Goal: Task Accomplishment & Management: Manage account settings

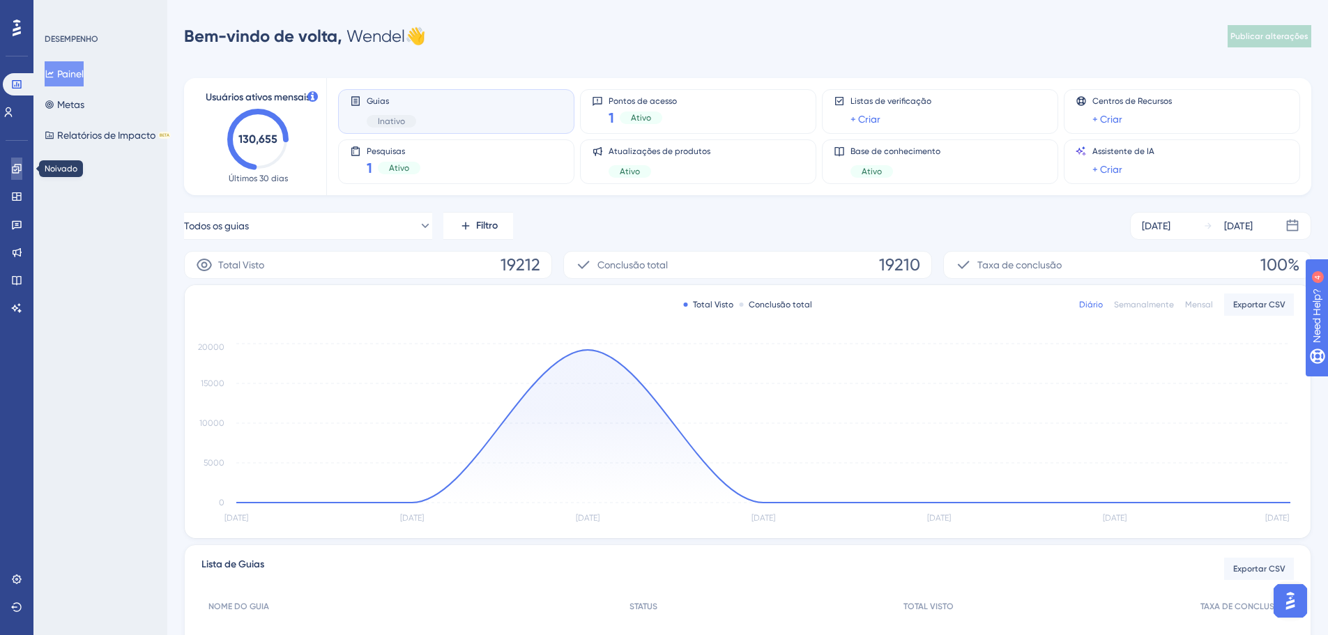
click at [17, 165] on icon at bounding box center [16, 168] width 11 height 11
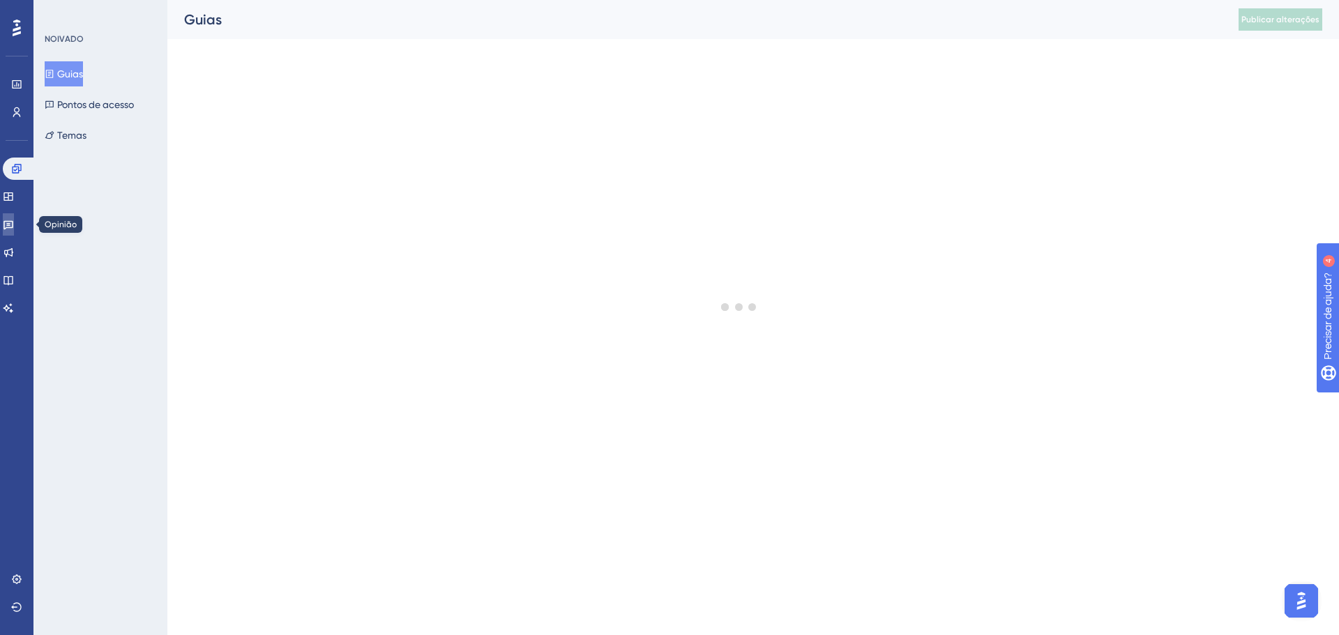
click at [13, 222] on icon at bounding box center [8, 225] width 10 height 9
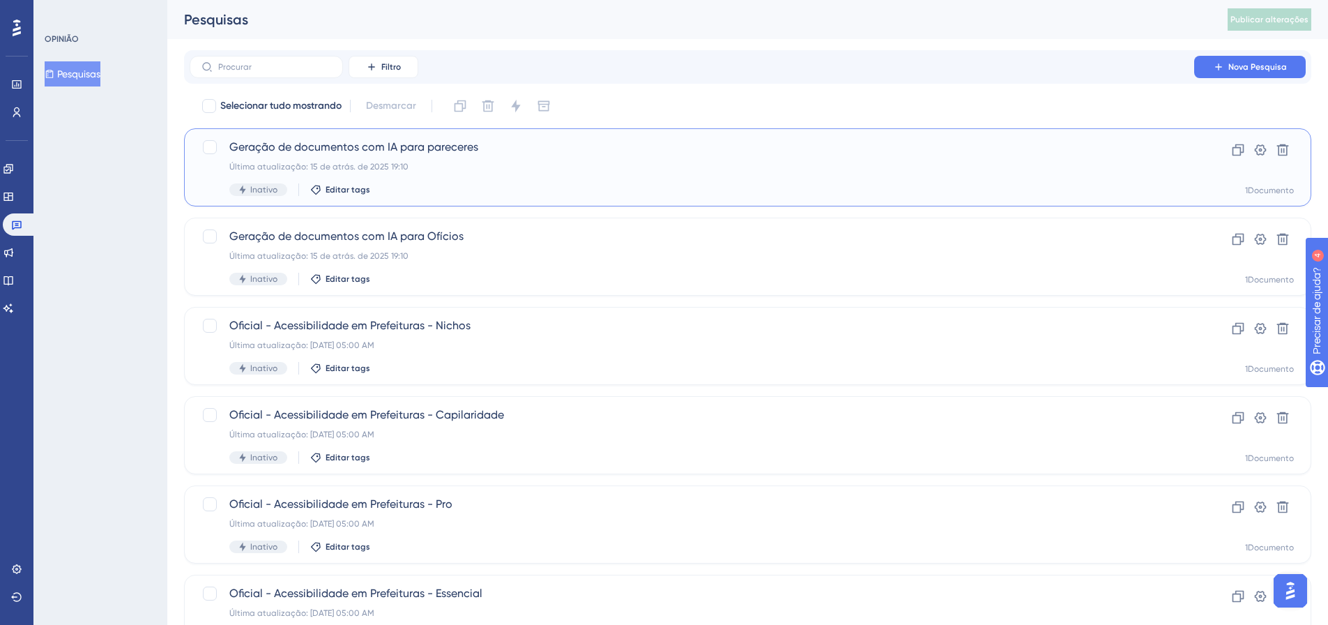
drag, startPoint x: 381, startPoint y: 123, endPoint x: 380, endPoint y: 153, distance: 30.0
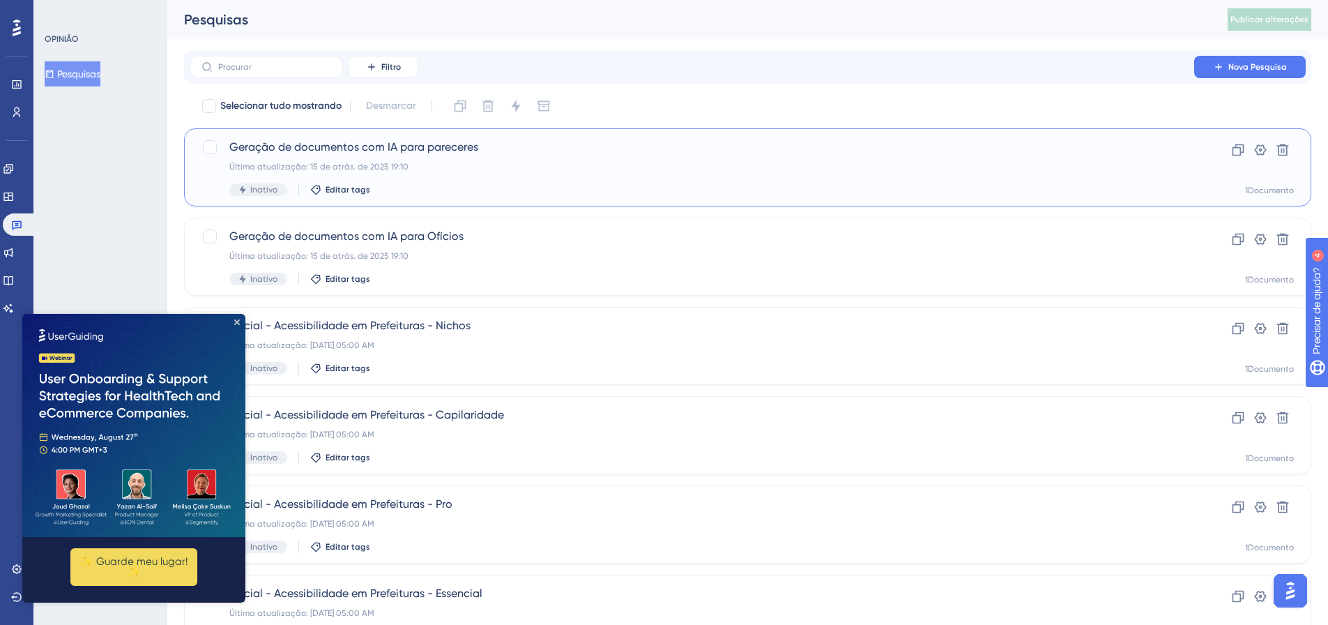
click at [379, 146] on font "Geração de documentos com IA para pareceres" at bounding box center [353, 146] width 249 height 13
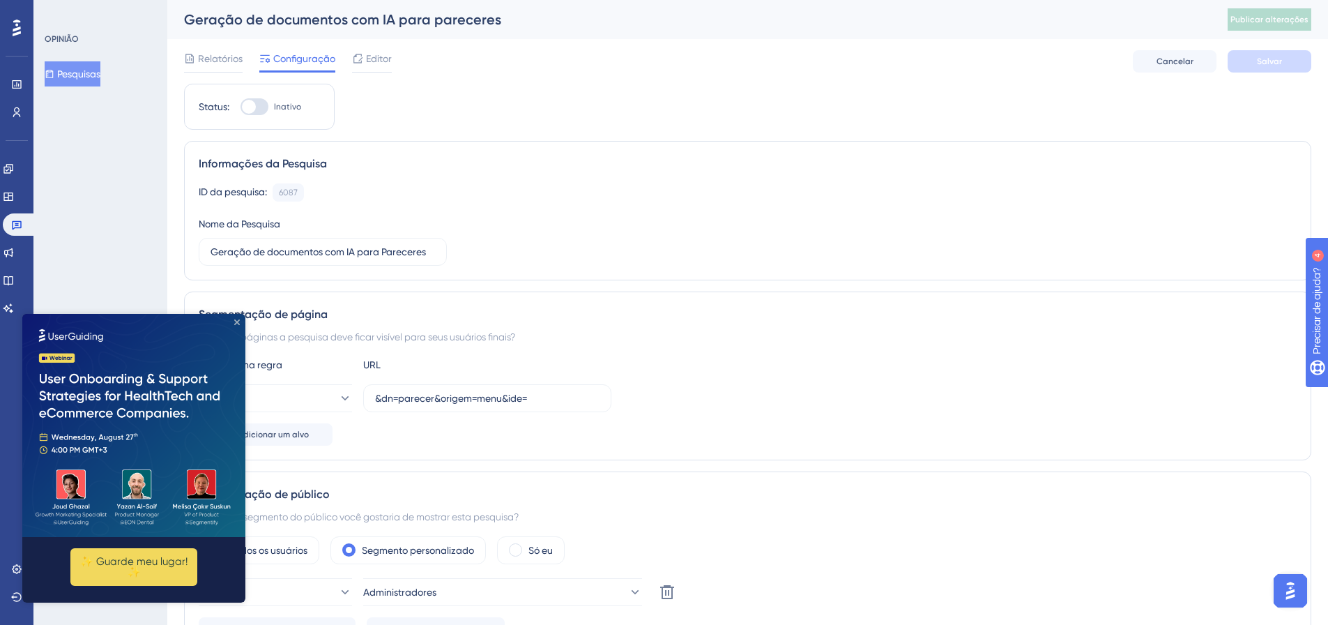
click at [239, 319] on icon "Fechar visualização" at bounding box center [237, 322] width 6 height 6
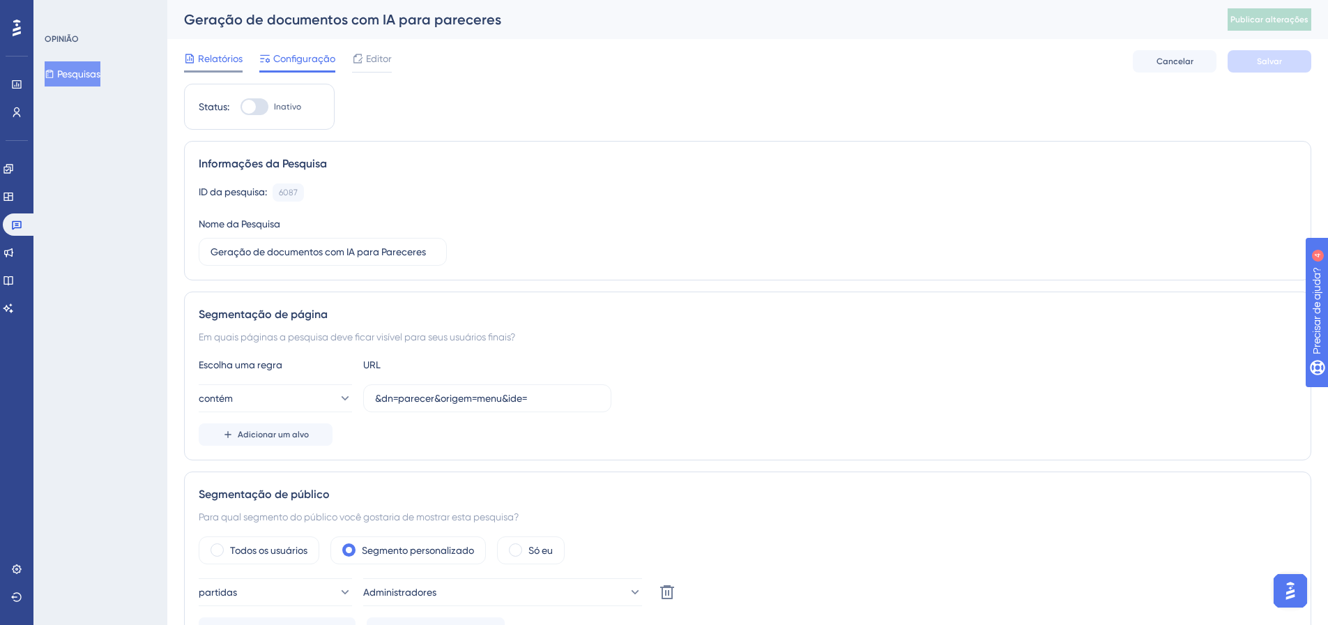
click at [212, 56] on font "Relatórios" at bounding box center [220, 58] width 45 height 11
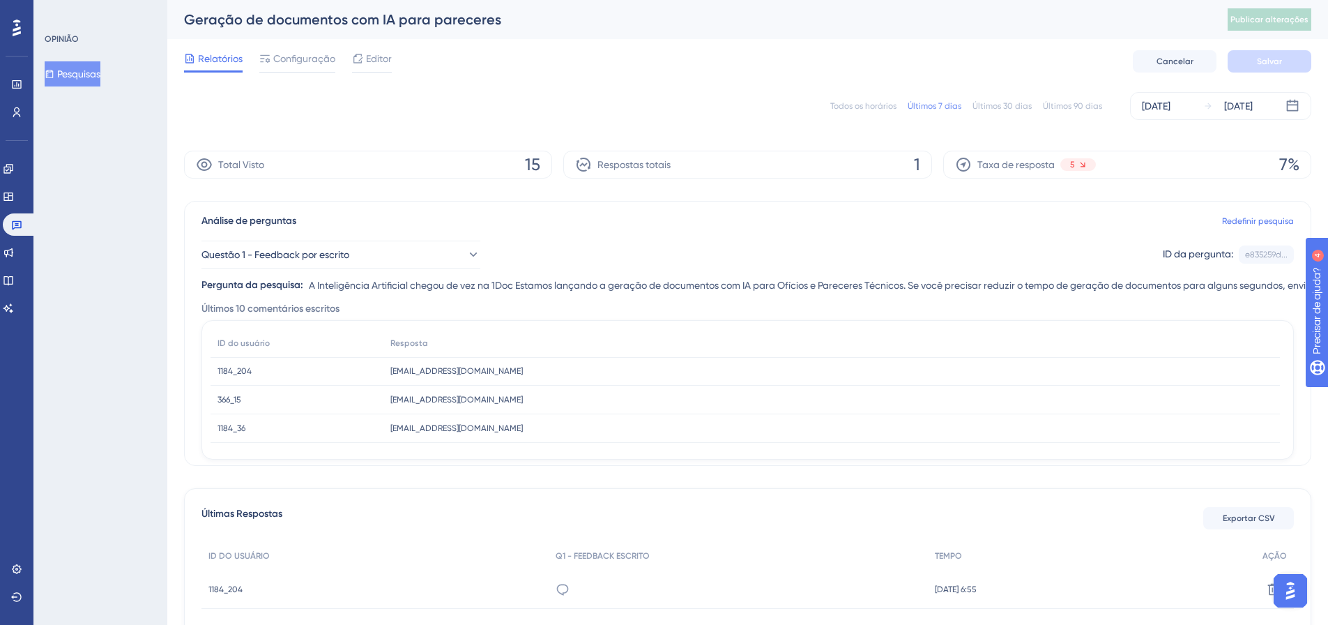
click at [867, 107] on font "Todos os horários" at bounding box center [864, 106] width 66 height 10
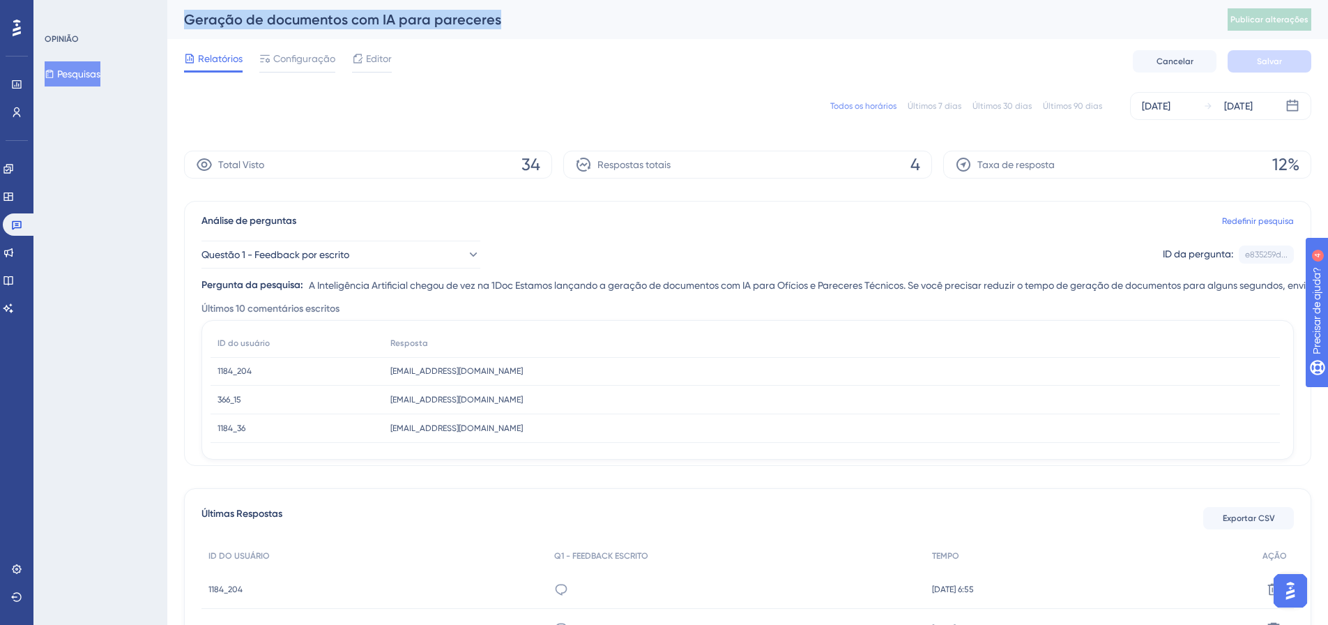
drag, startPoint x: 501, startPoint y: 18, endPoint x: 176, endPoint y: 23, distance: 325.0
click at [176, 23] on div "Geração de documentos com IA para pareceres Publicar alterações" at bounding box center [747, 19] width 1161 height 39
copy font "Geração de documentos com IA para pareceres"
click at [1252, 515] on font "Exportar CSV" at bounding box center [1249, 518] width 52 height 10
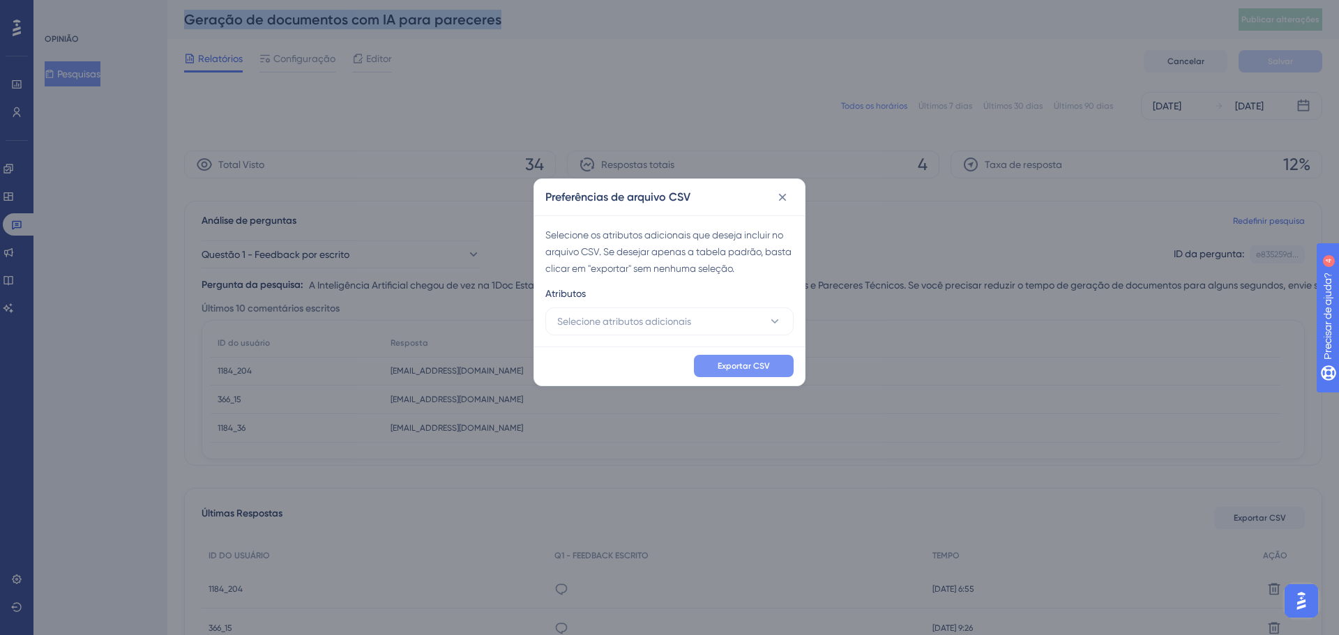
click at [743, 361] on span "Exportar CSV" at bounding box center [744, 366] width 52 height 11
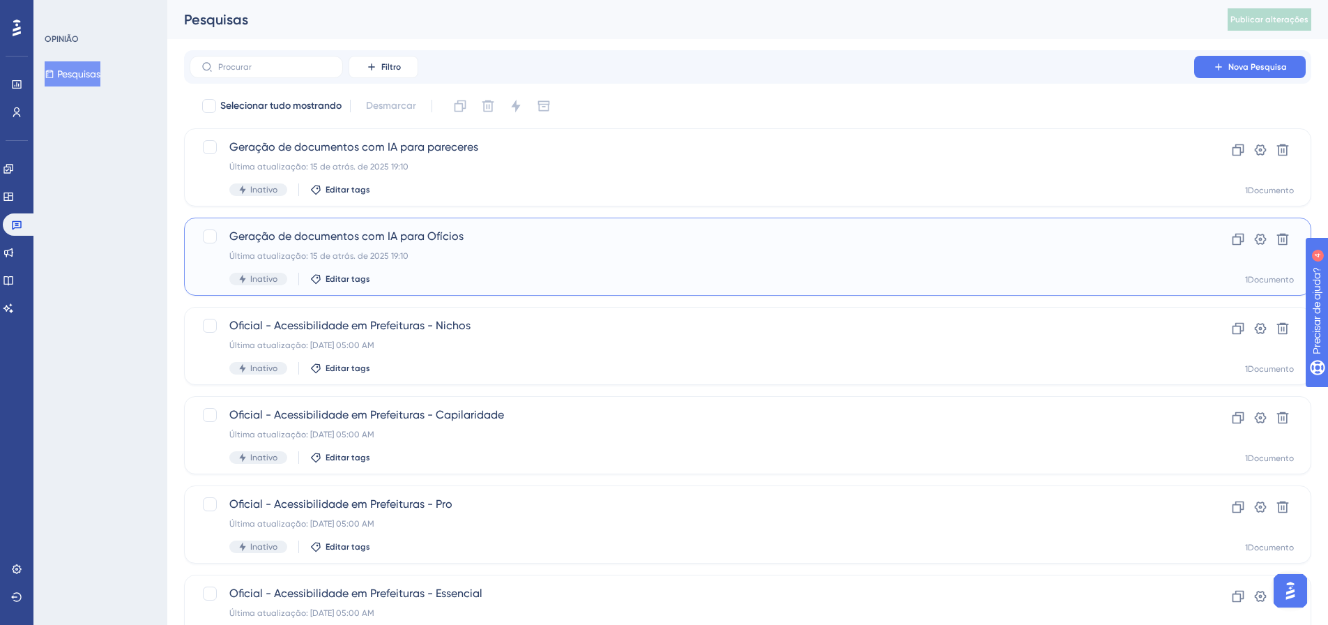
click at [456, 238] on font "Geração de documentos com IA para Ofícios" at bounding box center [346, 235] width 234 height 13
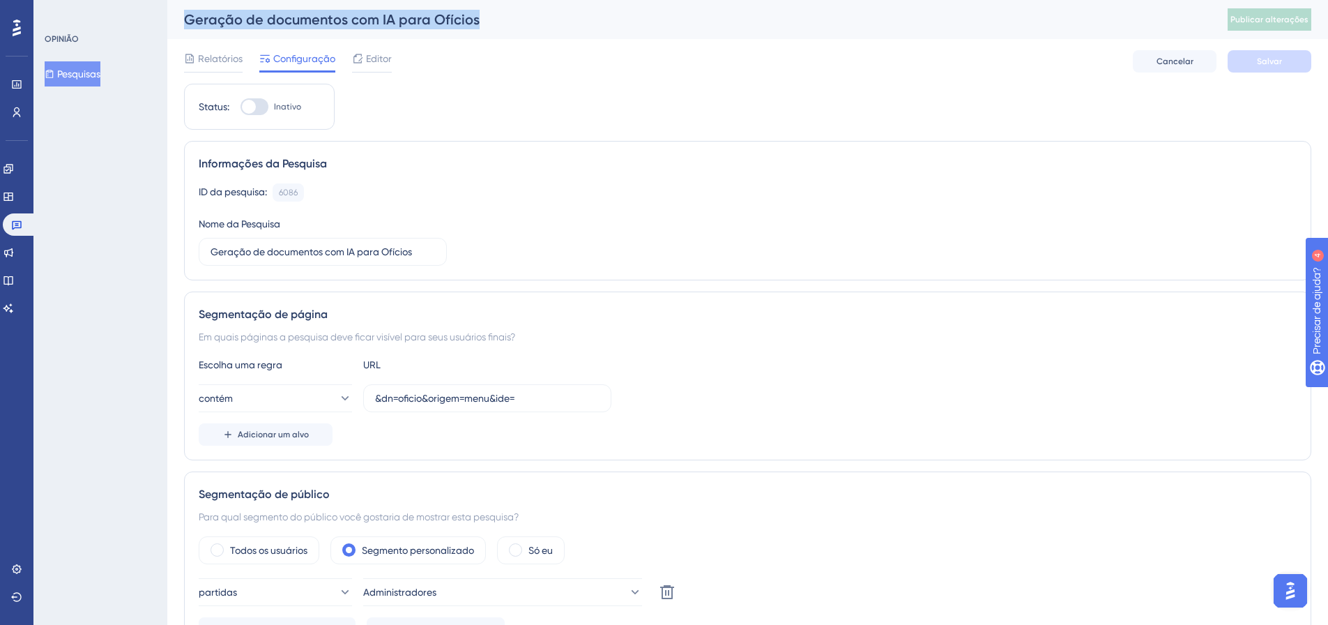
drag, startPoint x: 410, startPoint y: 17, endPoint x: 187, endPoint y: 20, distance: 223.2
click at [187, 20] on div "Geração de documentos com IA para Ofícios" at bounding box center [688, 20] width 1009 height 20
copy font "Geração de documentos com IA para Ofícios"
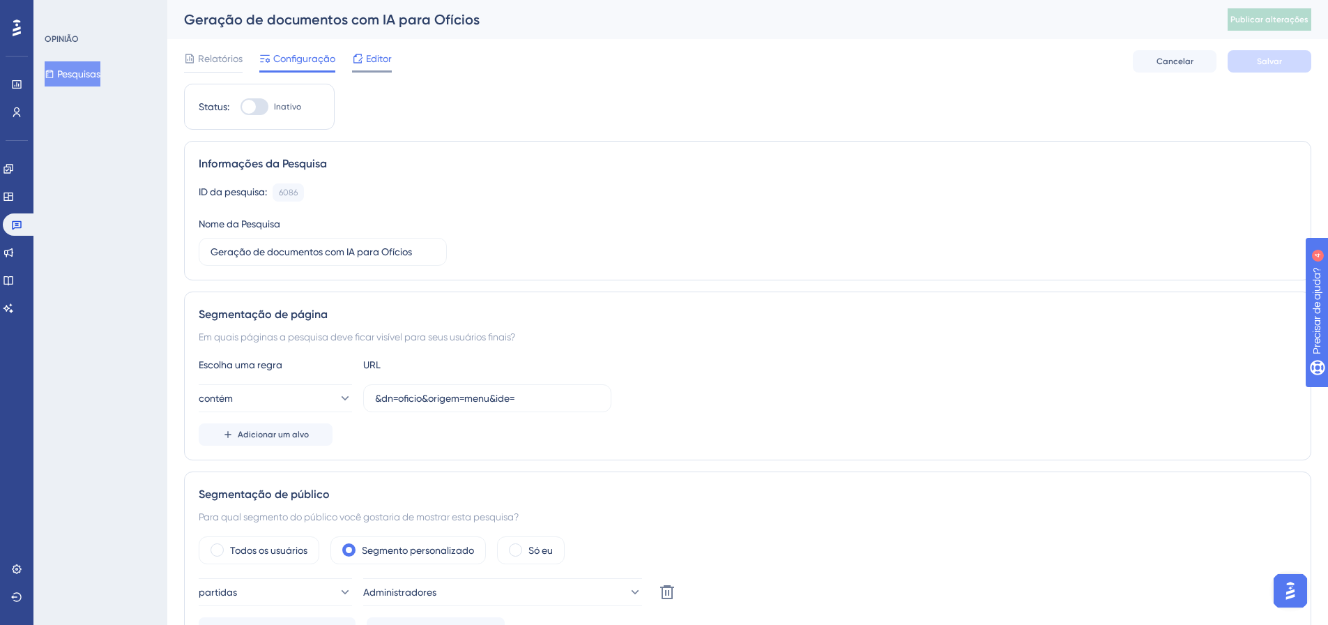
click at [370, 61] on font "Editor" at bounding box center [379, 58] width 26 height 11
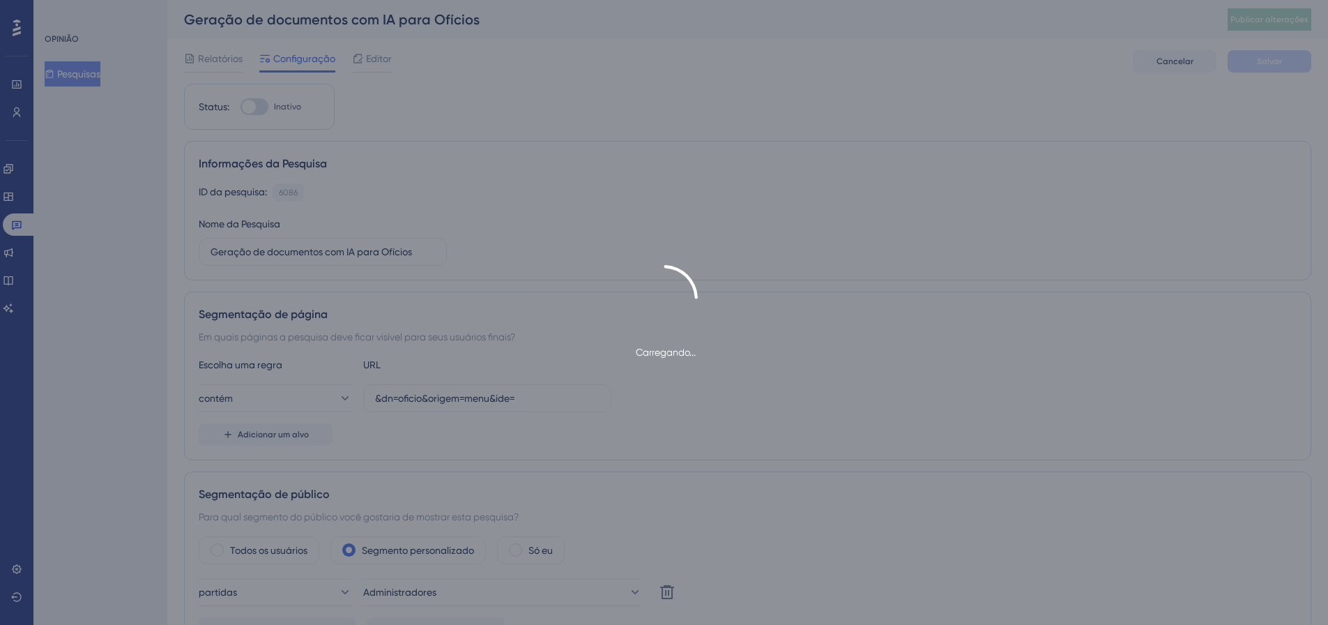
click at [223, 51] on div "Carregando..." at bounding box center [664, 312] width 1328 height 625
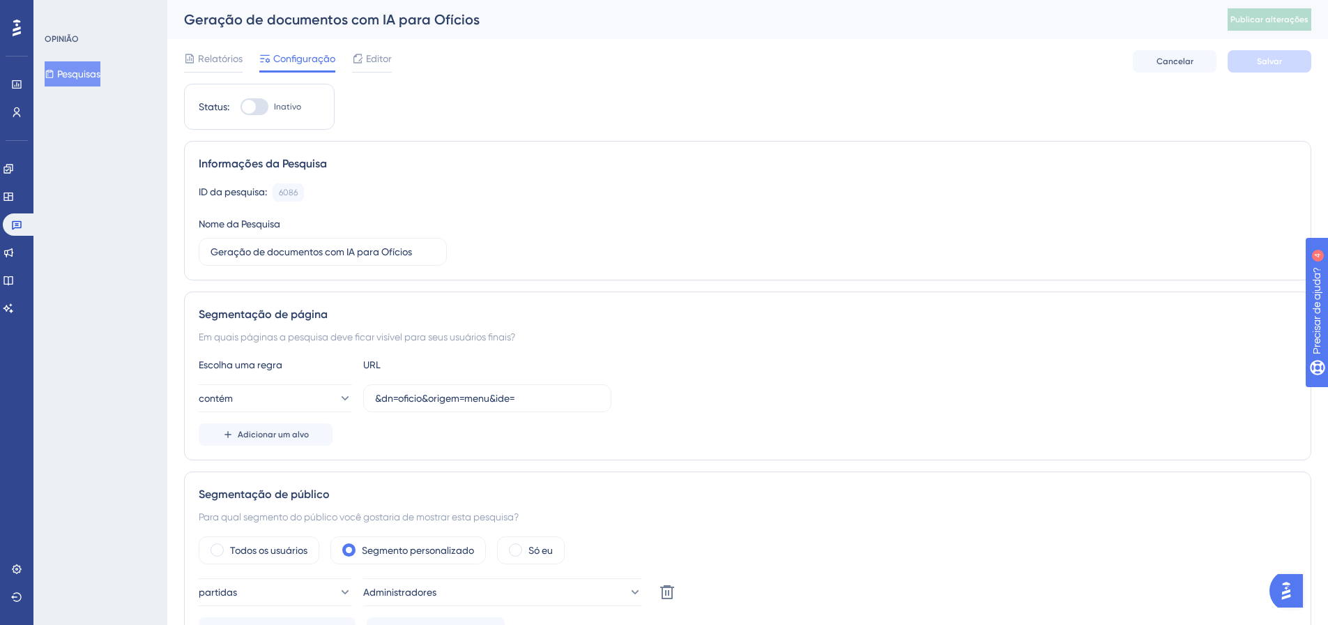
click at [219, 56] on font "Relatórios" at bounding box center [220, 58] width 45 height 11
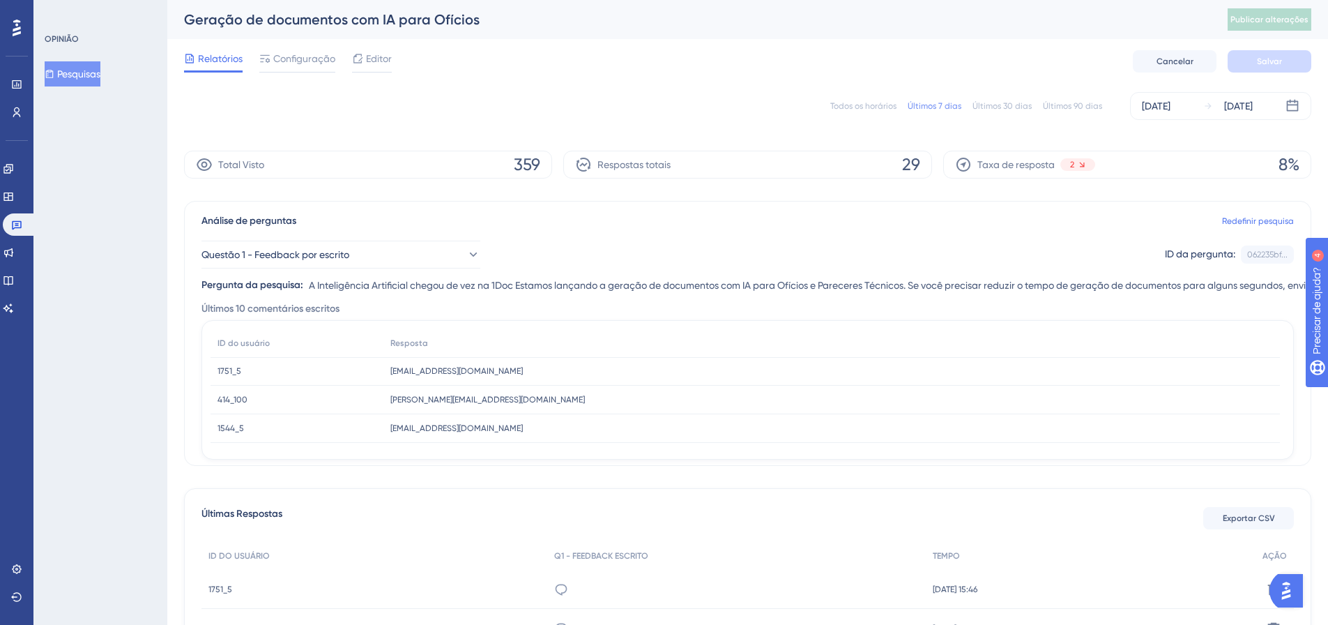
click at [865, 106] on font "Todos os horários" at bounding box center [864, 106] width 66 height 10
click at [1251, 515] on font "Exportar CSV" at bounding box center [1249, 518] width 52 height 10
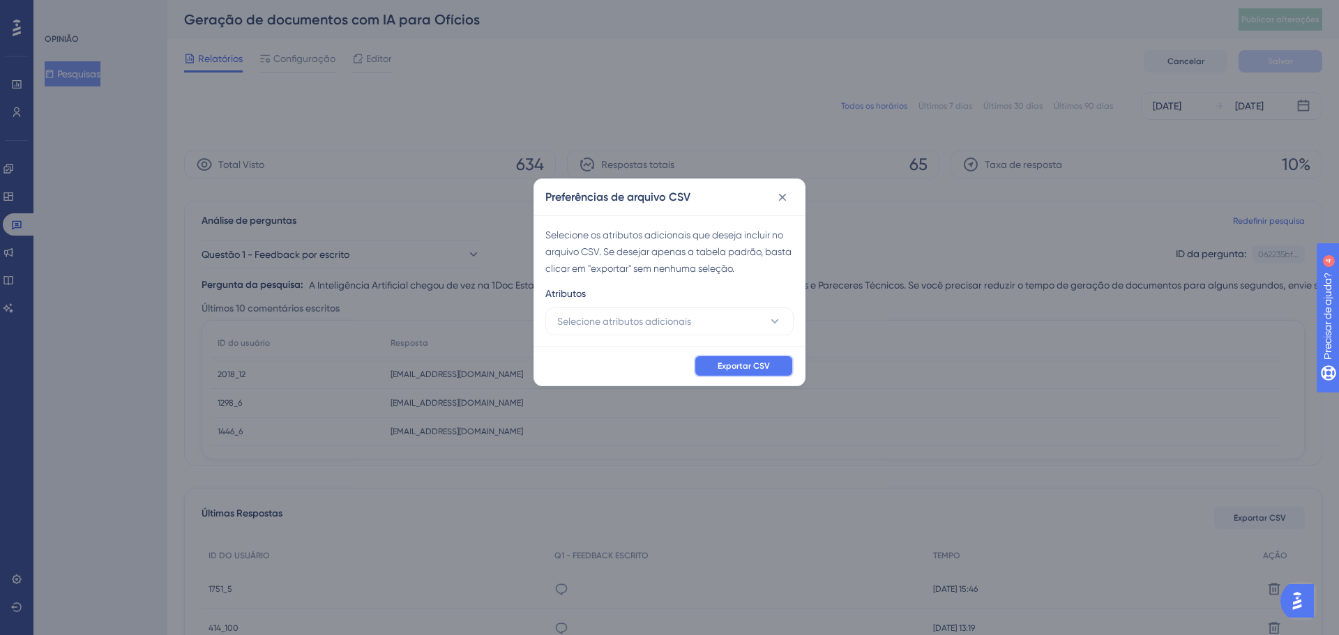
click at [736, 363] on font "Exportar CSV" at bounding box center [744, 366] width 52 height 10
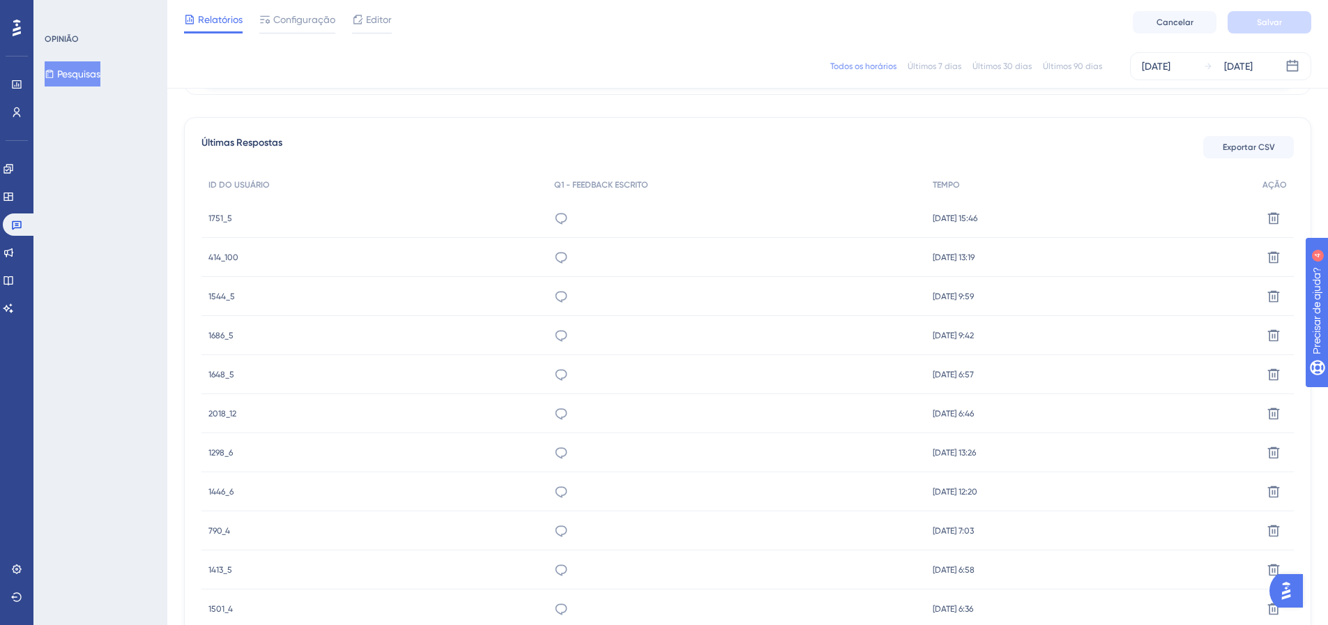
scroll to position [488, 0]
